Goal: Check status: Check status

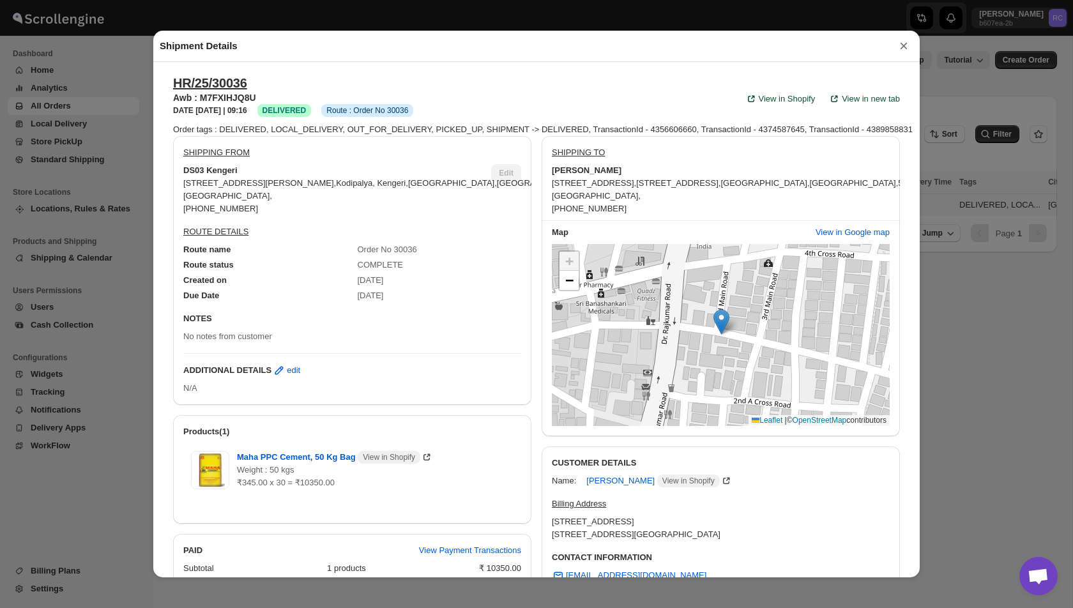
click at [910, 48] on button "×" at bounding box center [903, 46] width 19 height 18
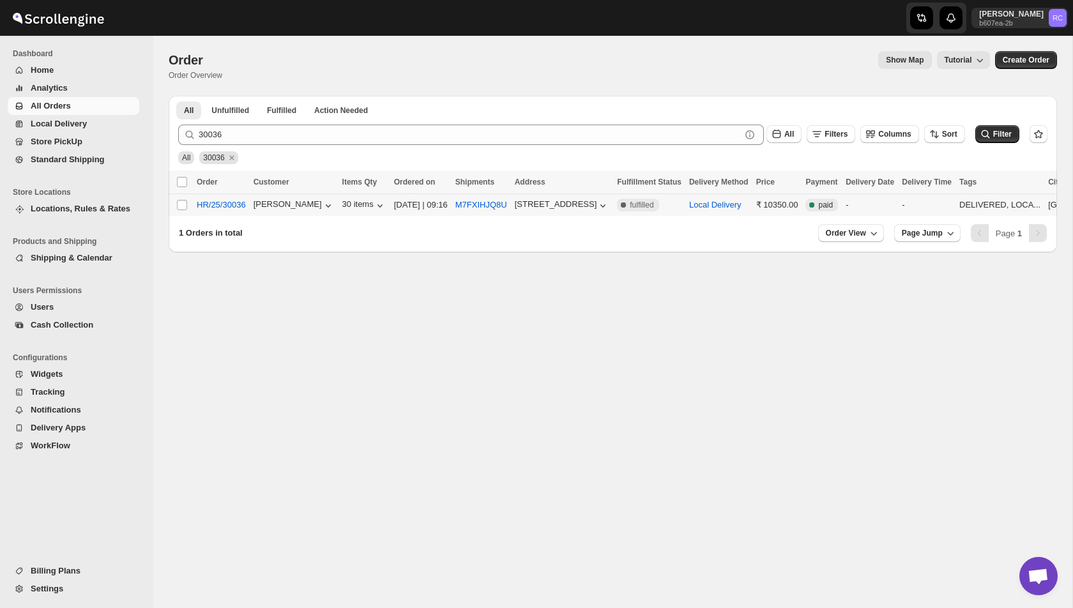
click at [898, 48] on div "Order. This page is ready Order Order Overview Show Map Tutorial More actions S…" at bounding box center [613, 66] width 888 height 60
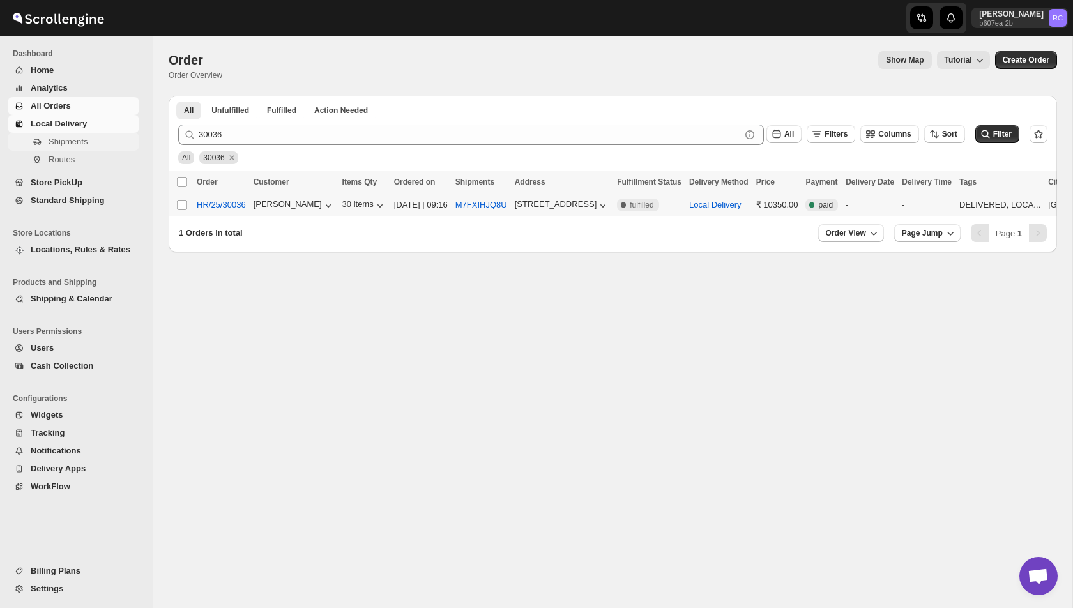
click at [75, 144] on span "Shipments" at bounding box center [68, 142] width 39 height 10
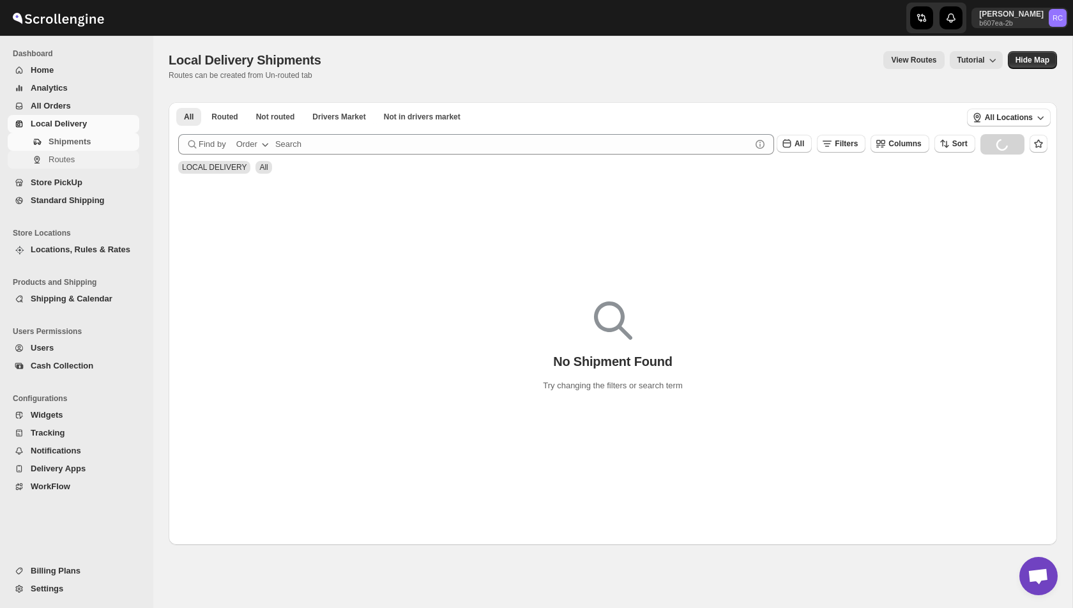
click at [86, 162] on span "Routes" at bounding box center [93, 159] width 88 height 13
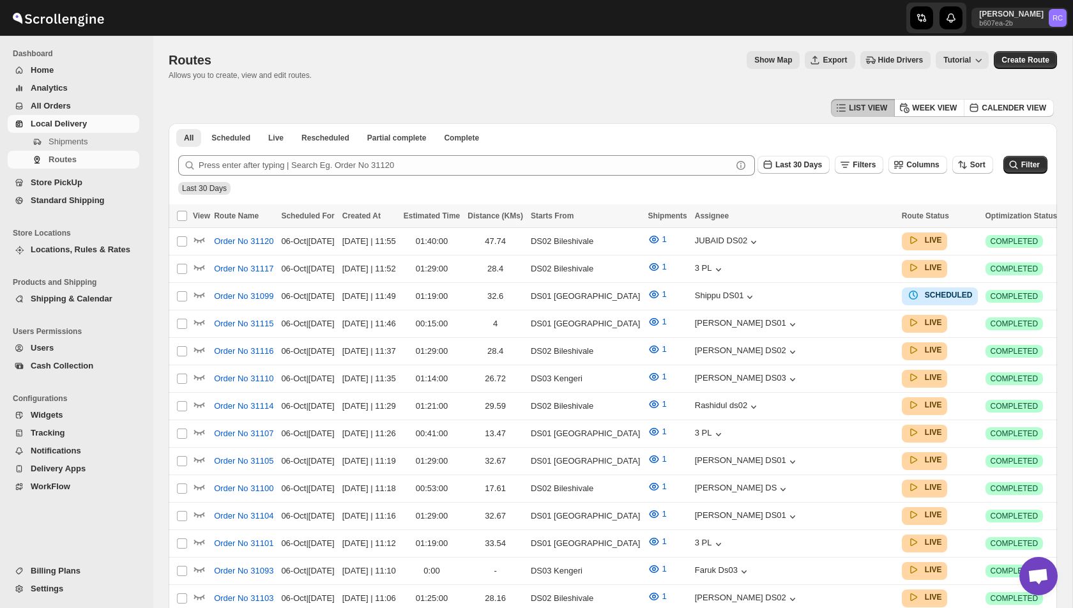
click at [70, 101] on span "All Orders" at bounding box center [84, 106] width 106 height 13
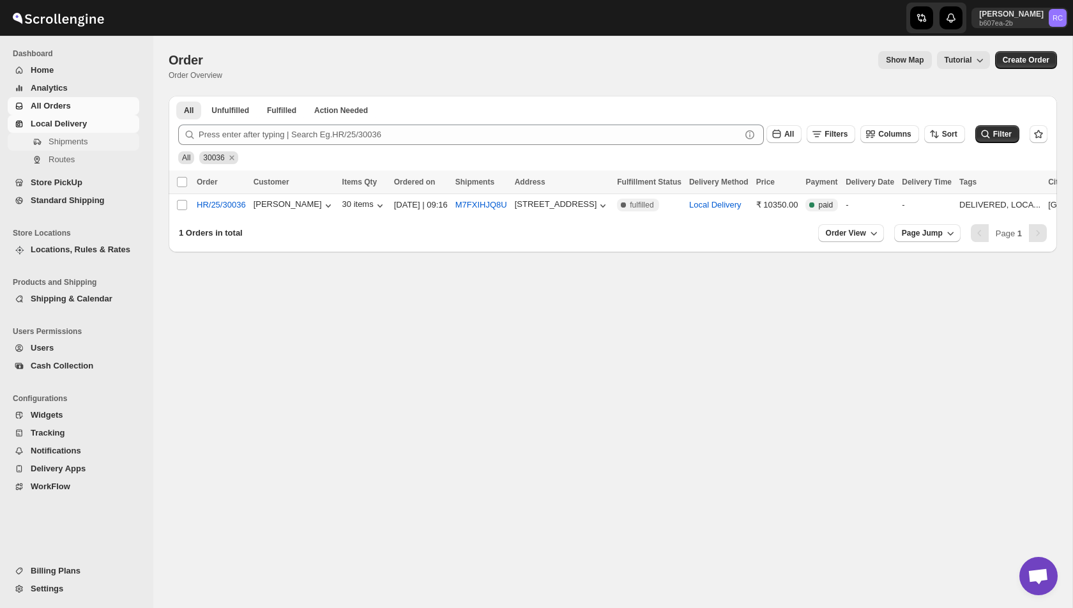
click at [84, 145] on span "Shipments" at bounding box center [68, 142] width 39 height 10
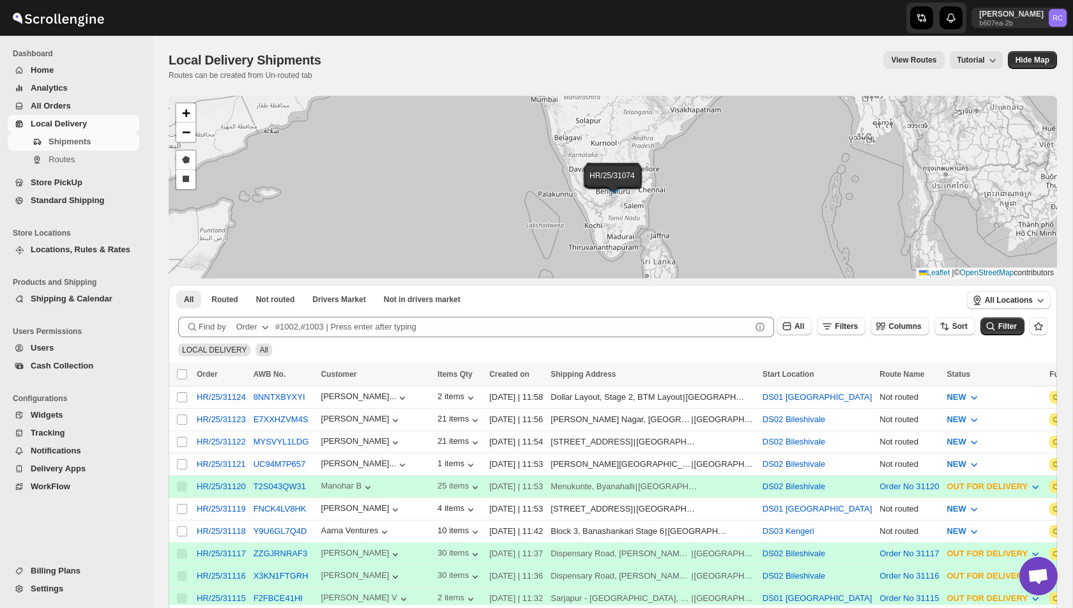
click at [63, 103] on span "All Orders" at bounding box center [51, 106] width 40 height 10
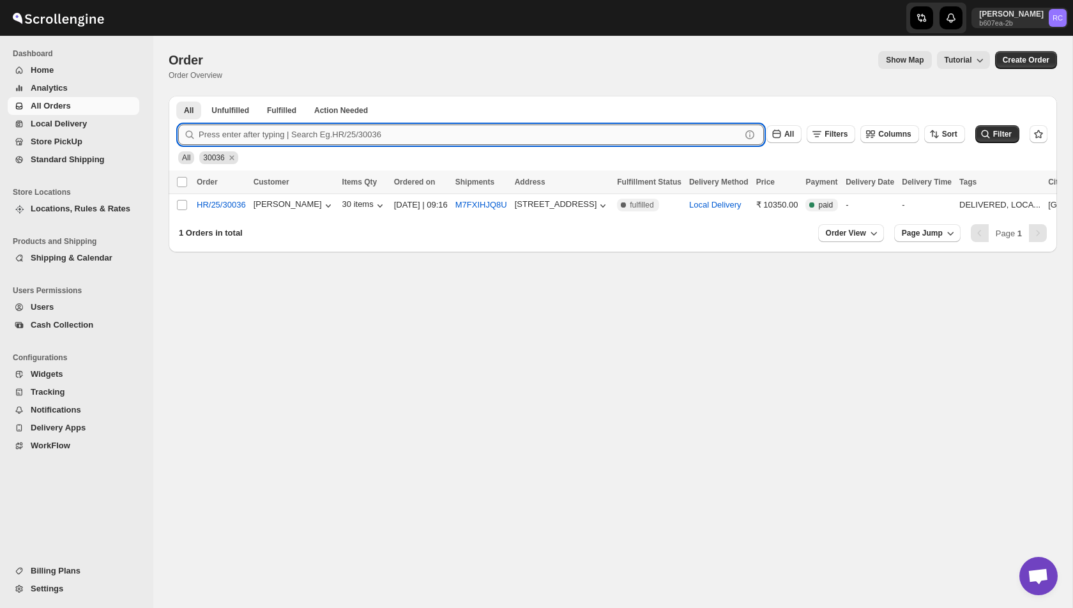
click at [315, 130] on input "text" at bounding box center [470, 135] width 542 height 20
type input "k"
click at [236, 161] on icon "Remove 30036" at bounding box center [231, 157] width 11 height 11
click at [245, 129] on input "text" at bounding box center [470, 135] width 542 height 20
paste input "31093"
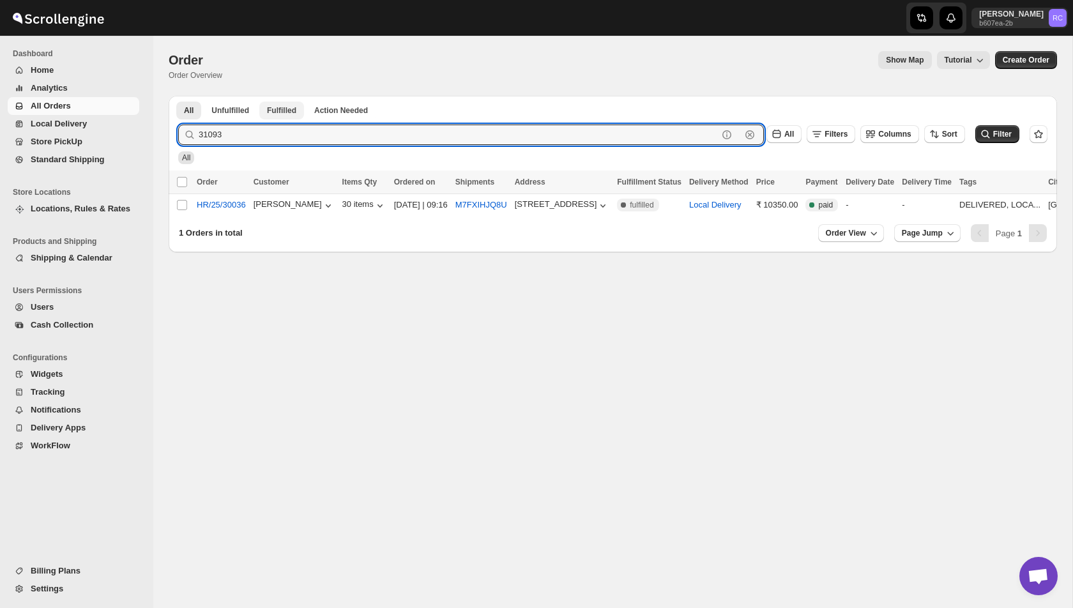
type input "31093"
click at [178, 96] on button "Submit" at bounding box center [196, 102] width 36 height 13
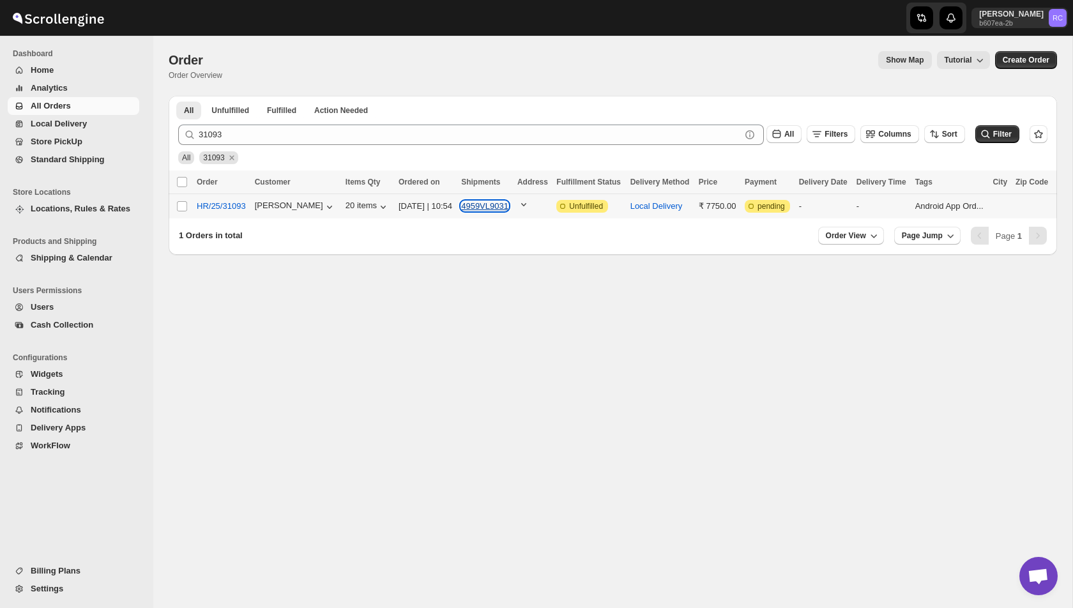
click at [498, 208] on button "4959VL9031" at bounding box center [484, 206] width 47 height 10
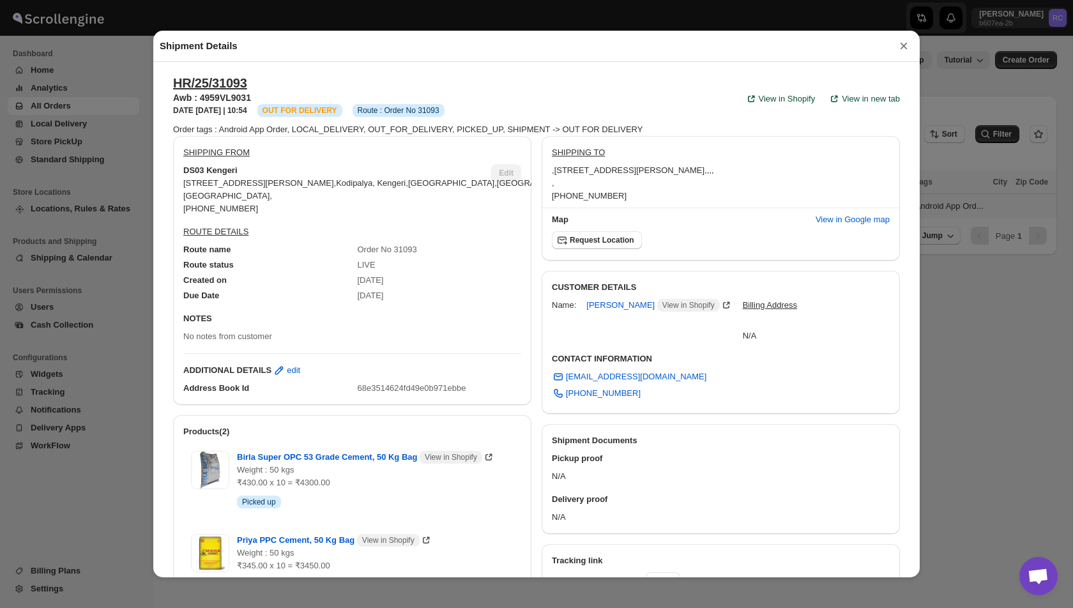
drag, startPoint x: 557, startPoint y: 170, endPoint x: 779, endPoint y: 171, distance: 221.6
click at [707, 171] on span "[STREET_ADDRESS][PERSON_NAME] ," at bounding box center [630, 170] width 153 height 10
copy span "[STREET_ADDRESS][PERSON_NAME]"
click at [904, 52] on button "×" at bounding box center [903, 46] width 19 height 18
